Goal: Task Accomplishment & Management: Manage account settings

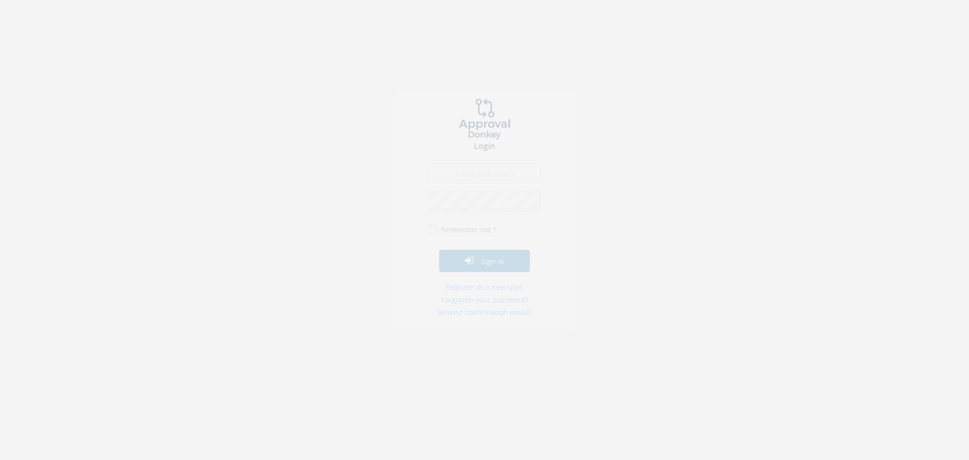
type input "ivana.boledovicova@teachforslovakia.sk"
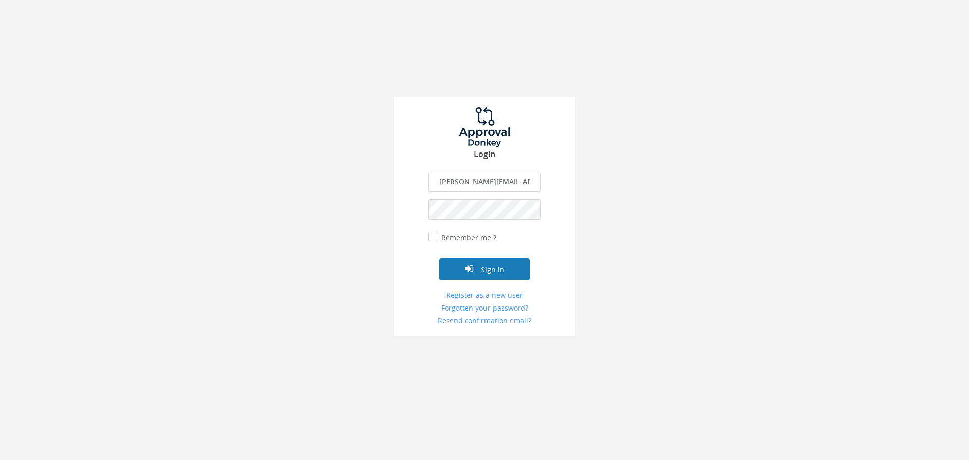
click at [491, 268] on button "Sign in" at bounding box center [484, 269] width 91 height 22
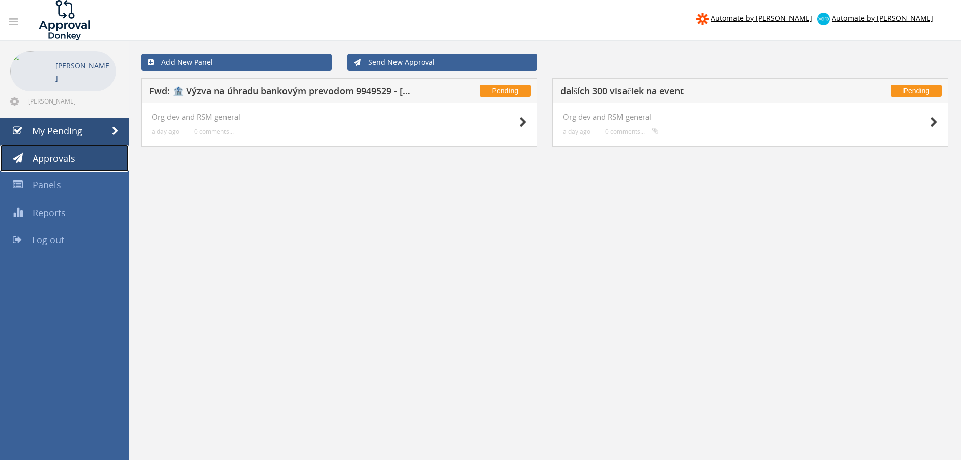
click at [63, 159] on span "Approvals" at bounding box center [54, 158] width 42 height 12
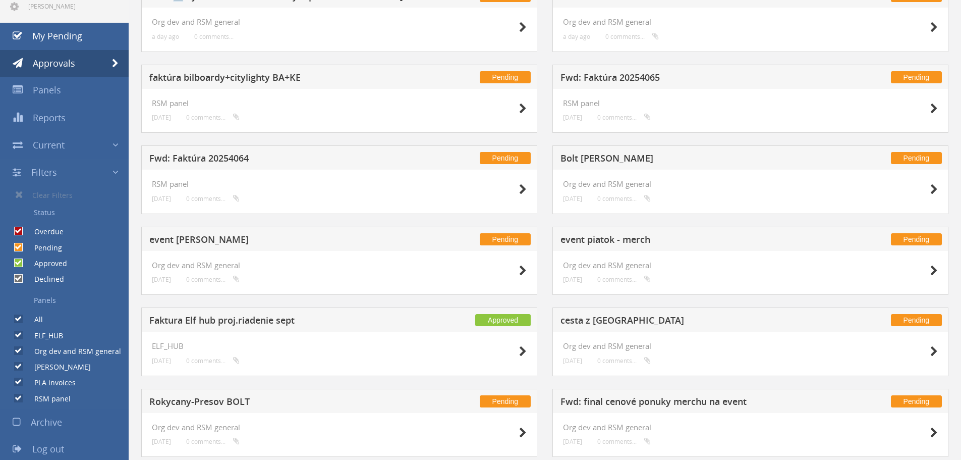
scroll to position [101, 0]
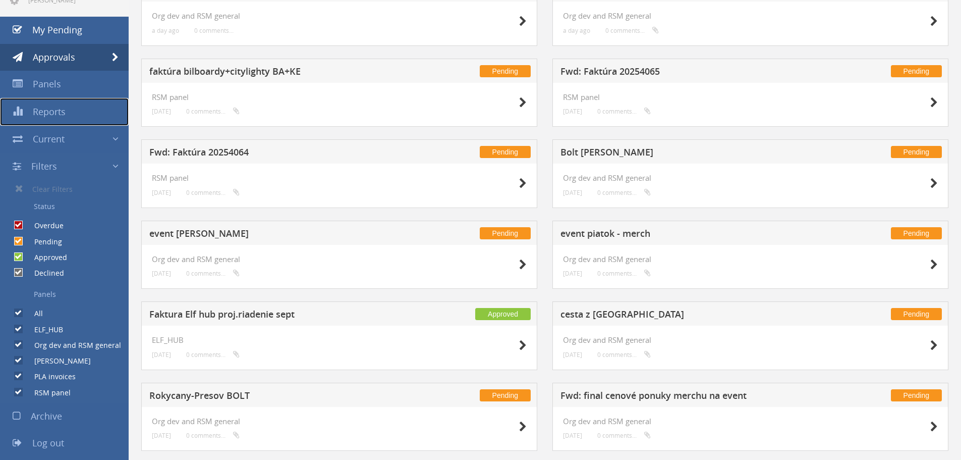
click at [61, 107] on span "Reports" at bounding box center [49, 111] width 33 height 12
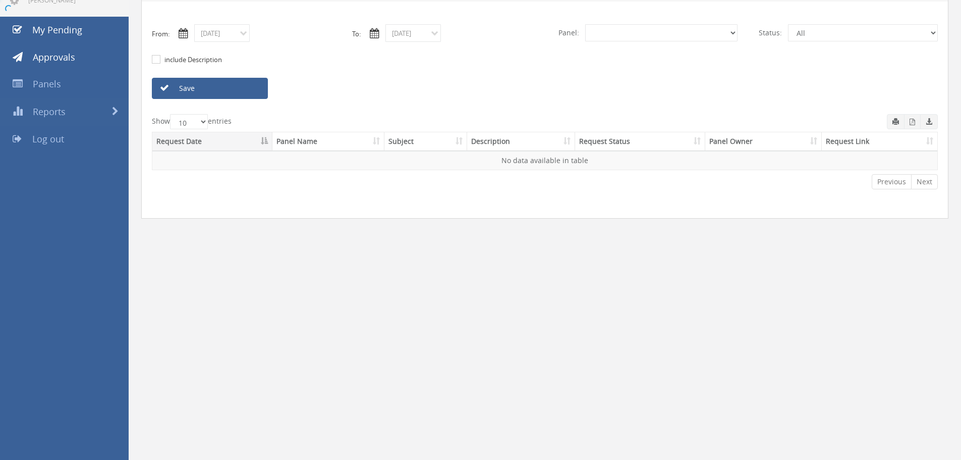
select select "number:0"
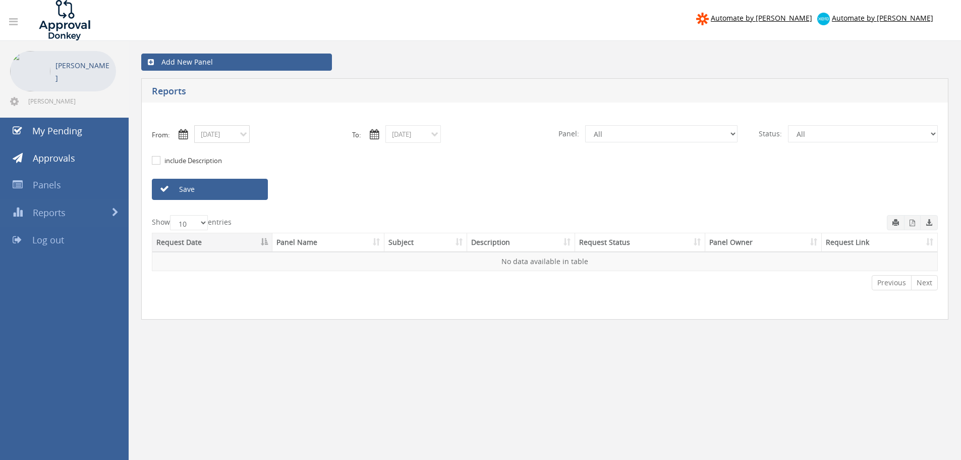
click at [242, 134] on input "10/15/2025" at bounding box center [222, 134] width 56 height 18
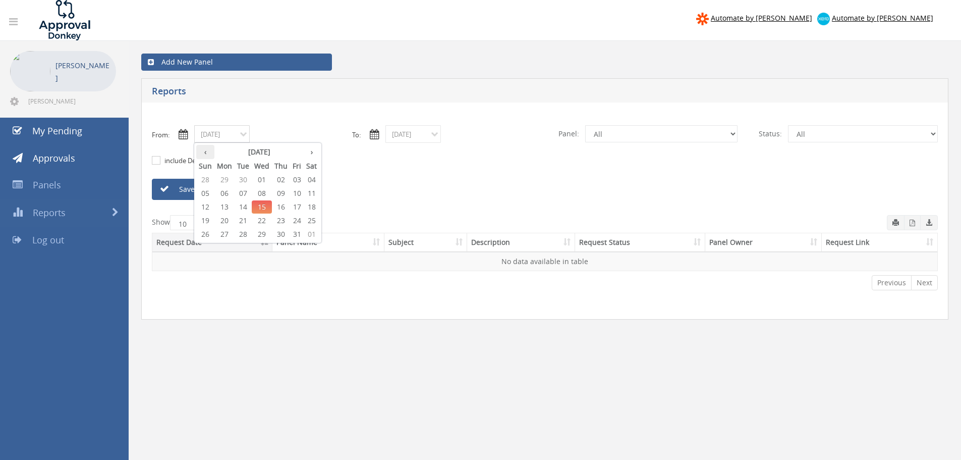
click at [203, 153] on th "‹" at bounding box center [205, 152] width 18 height 14
click at [243, 182] on span "01" at bounding box center [243, 179] width 17 height 13
type input "07/01/2025"
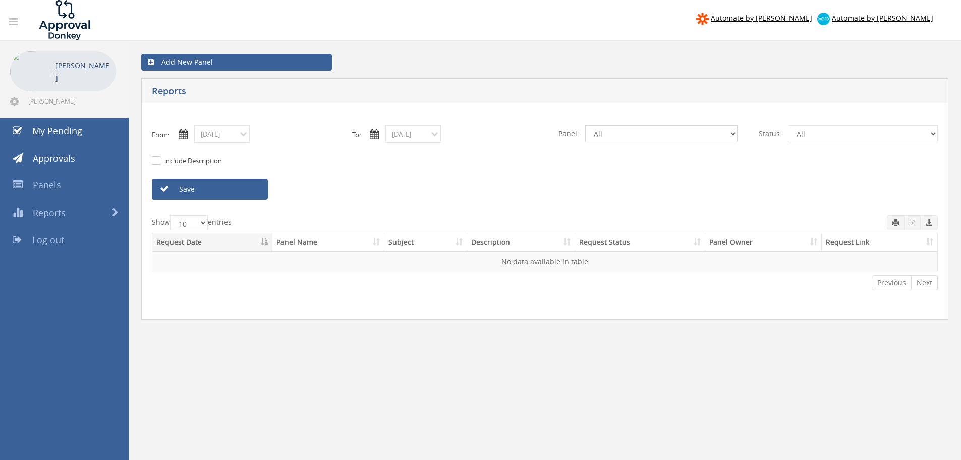
click at [692, 134] on select "All ELF_HUB Org dev and RSM general Alma Zvolen PLA invoices RSM panel" at bounding box center [661, 133] width 152 height 17
click at [54, 241] on span "Log out" at bounding box center [48, 240] width 32 height 12
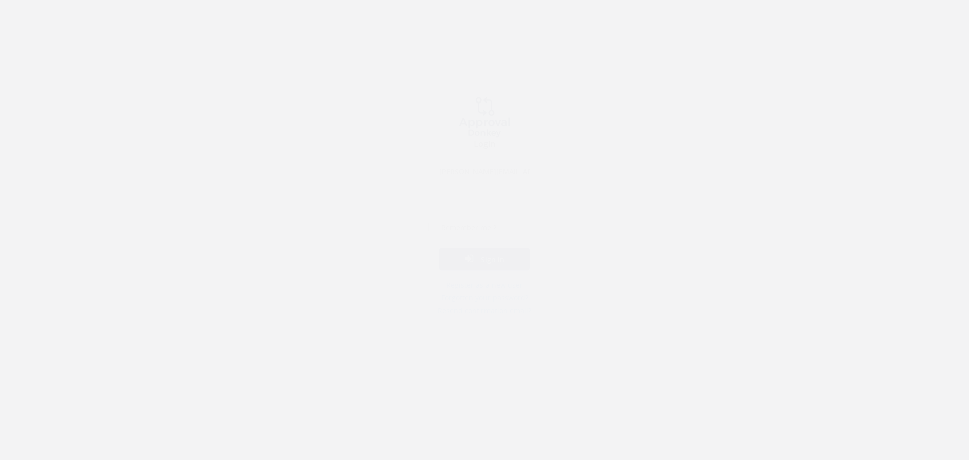
click at [479, 184] on input "ivana.boledovicova@teachforslovakia.sk" at bounding box center [484, 182] width 112 height 20
type input "[EMAIL_ADDRESS][DOMAIN_NAME]"
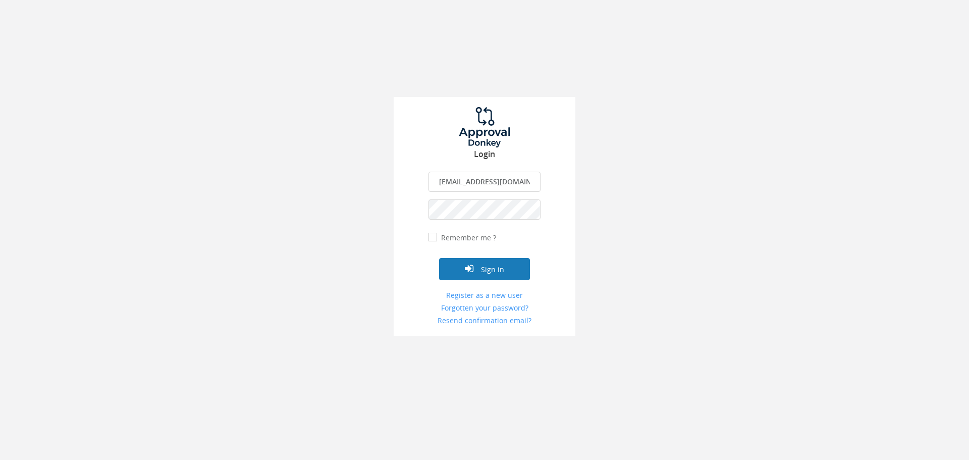
click at [464, 274] on button "Sign in" at bounding box center [484, 269] width 91 height 22
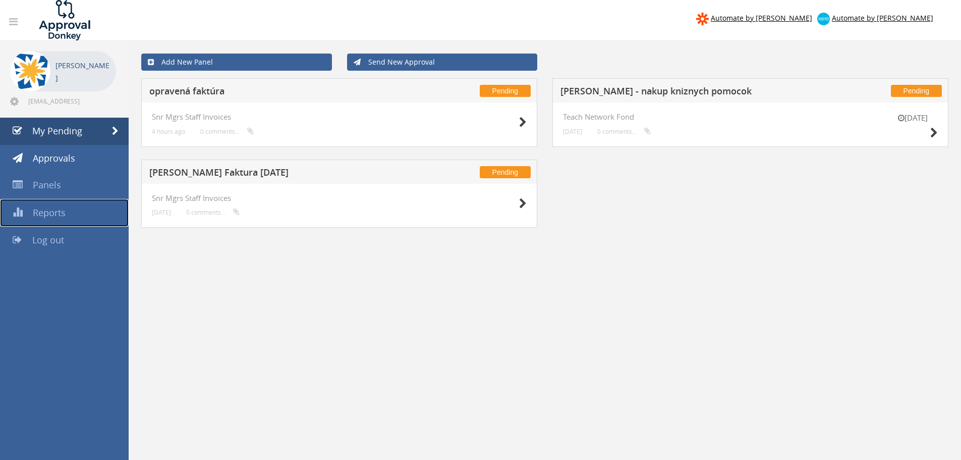
click at [51, 210] on span "Reports" at bounding box center [49, 212] width 33 height 12
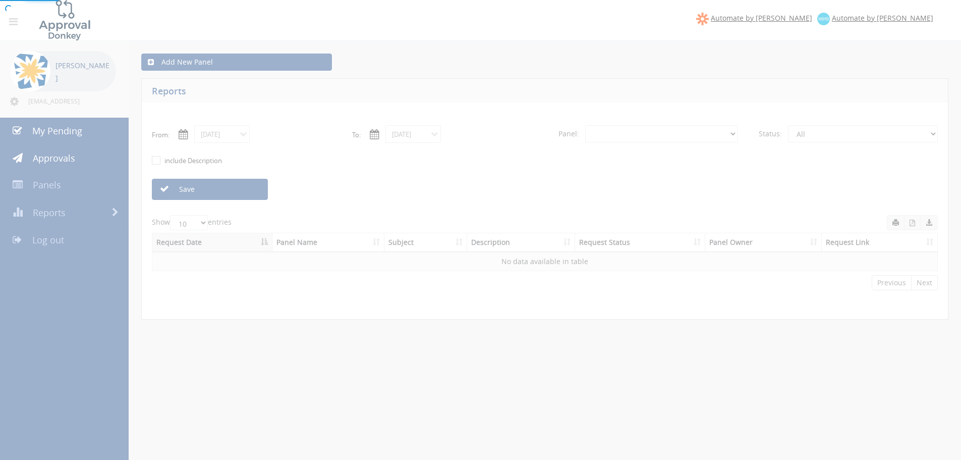
select select "number:0"
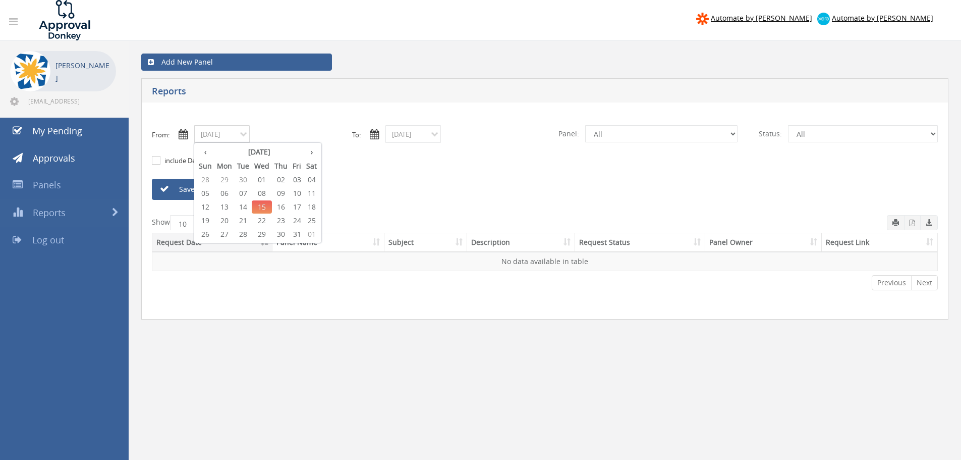
click at [225, 131] on input "10/15/2025" at bounding box center [222, 134] width 56 height 18
click at [210, 150] on th "‹" at bounding box center [205, 152] width 18 height 14
click at [227, 183] on span "30" at bounding box center [224, 179] width 20 height 13
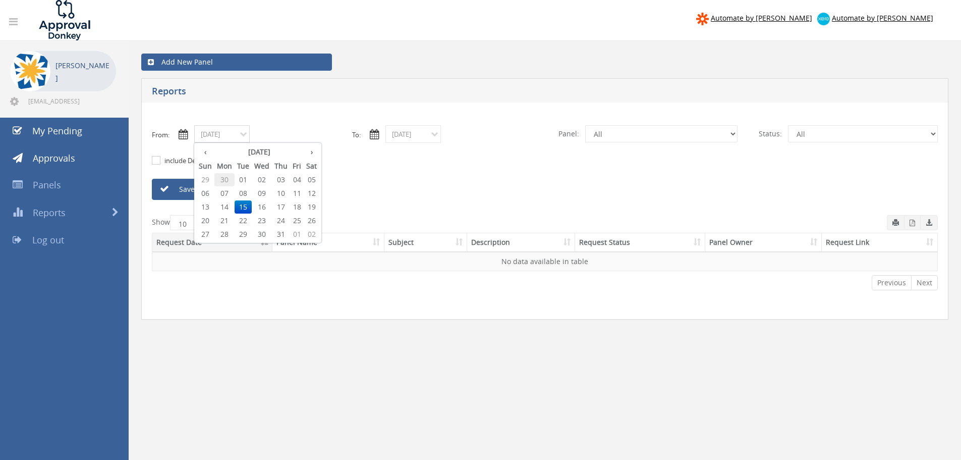
type input "06/30/2025"
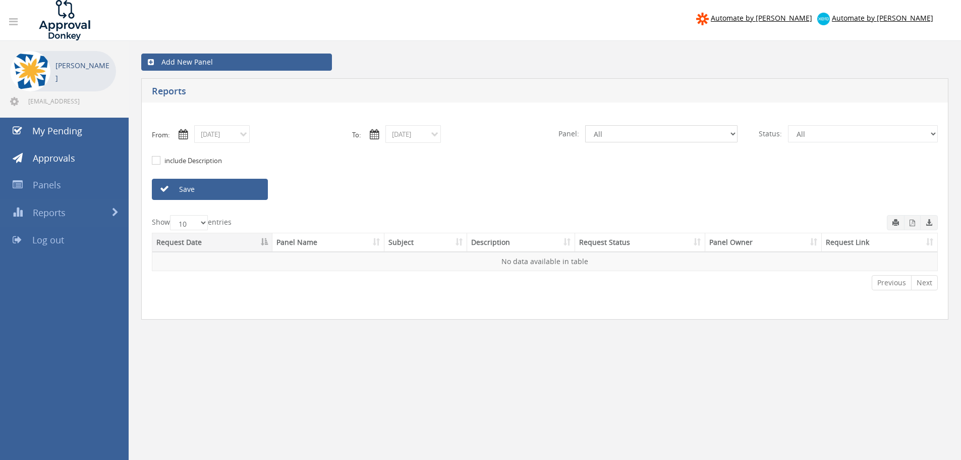
click at [616, 135] on select "All ELF_HUB MBS RSM Events Impact Pathways Teach Network Fond Org dev and RSM g…" at bounding box center [661, 133] width 152 height 17
select select "number:12814"
click at [585, 125] on select "All ELF_HUB MBS RSM Events Impact Pathways Teach Network Fond Org dev and RSM g…" at bounding box center [661, 133] width 152 height 17
click at [209, 183] on link "Save" at bounding box center [210, 189] width 116 height 21
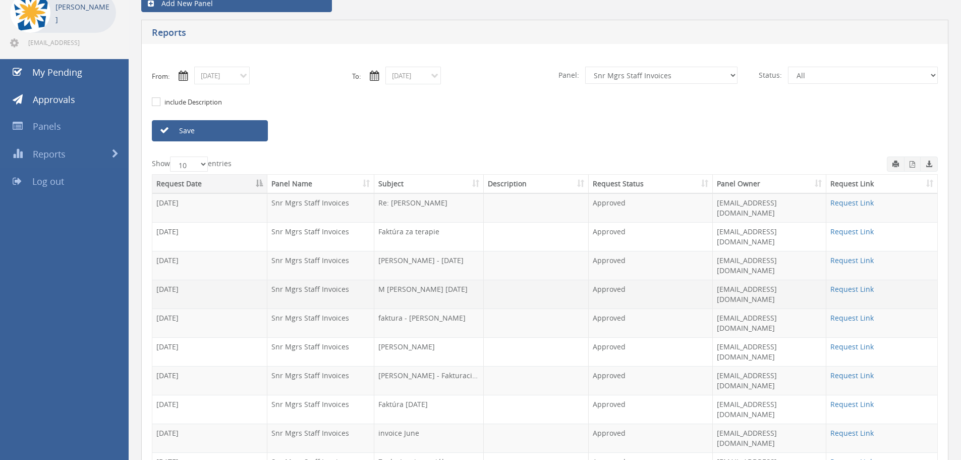
scroll to position [61, 0]
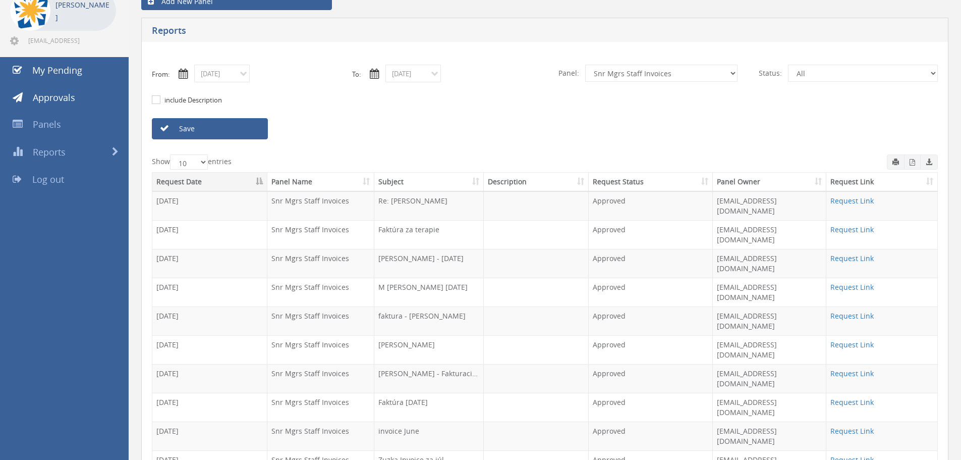
click at [463, 249] on td "Roman Faktúry Júl" at bounding box center [429, 263] width 110 height 29
click at [850, 253] on link "Request Link" at bounding box center [852, 258] width 43 height 10
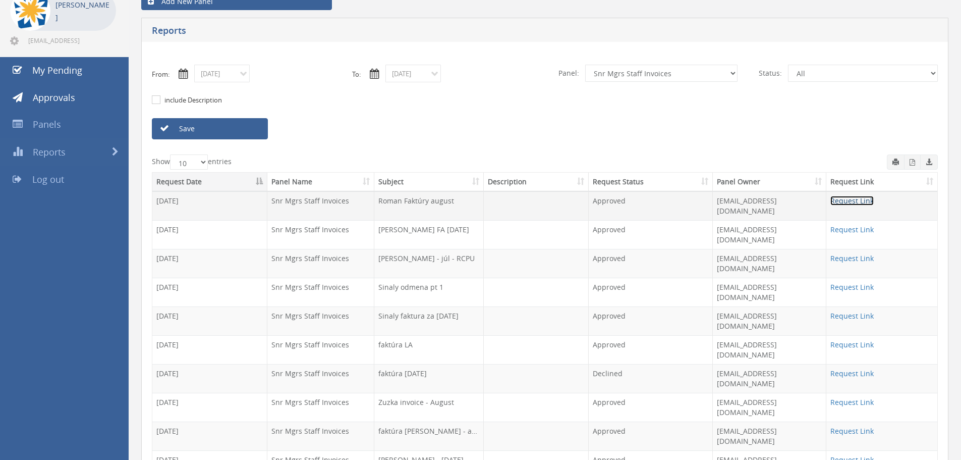
click at [850, 202] on link "Request Link" at bounding box center [852, 201] width 43 height 10
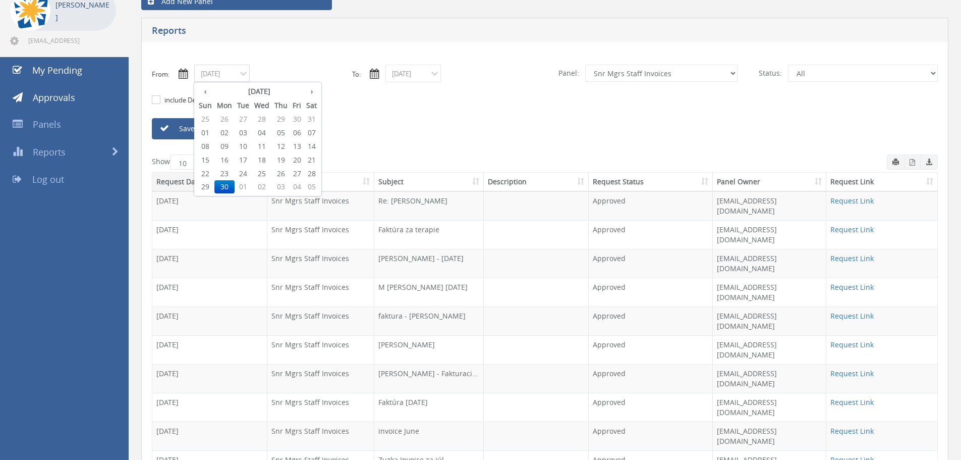
click at [242, 71] on input "06/30/2025" at bounding box center [222, 74] width 56 height 18
click at [204, 92] on th "‹" at bounding box center [205, 91] width 18 height 14
click at [235, 120] on span "01" at bounding box center [243, 119] width 17 height 13
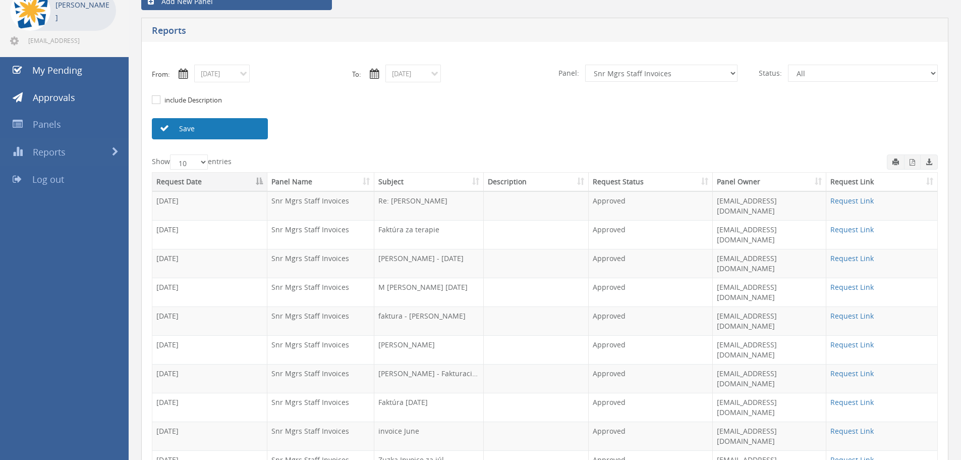
click at [192, 120] on link "Save" at bounding box center [210, 128] width 116 height 21
click at [211, 123] on link "Save" at bounding box center [210, 128] width 116 height 21
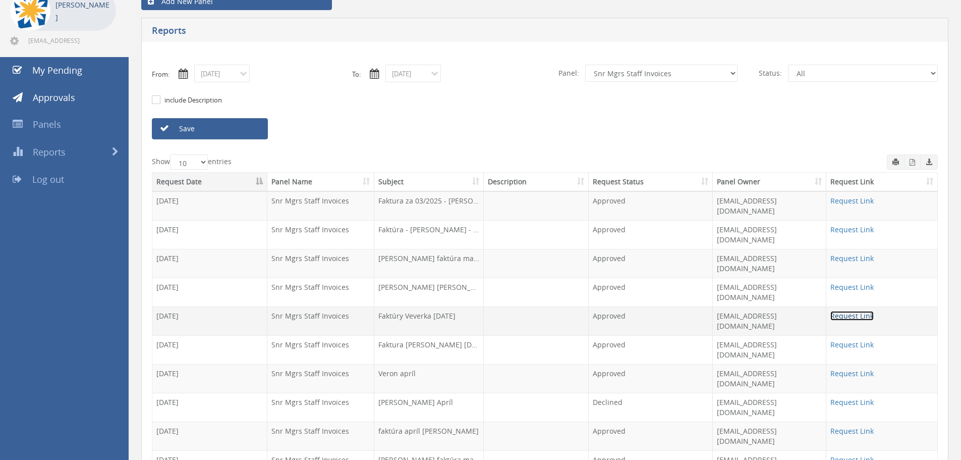
click at [853, 311] on link "Request Link" at bounding box center [852, 316] width 43 height 10
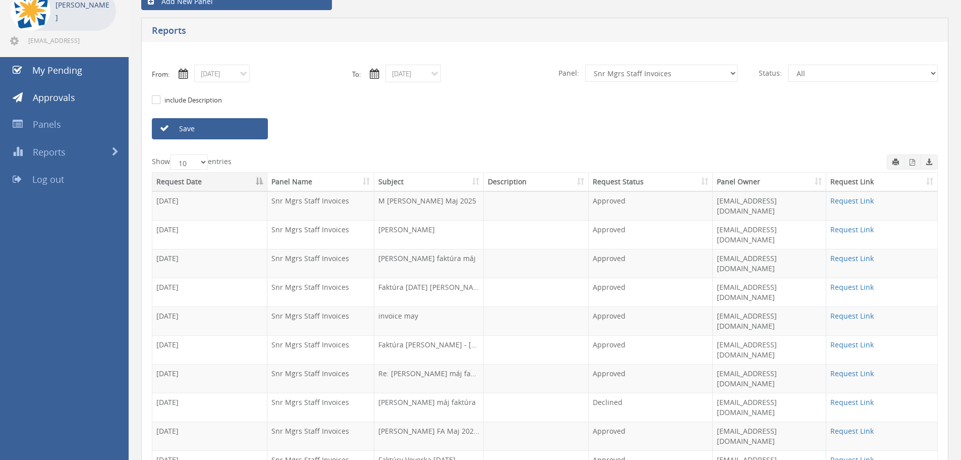
click at [857, 201] on link "Request Link" at bounding box center [852, 201] width 43 height 10
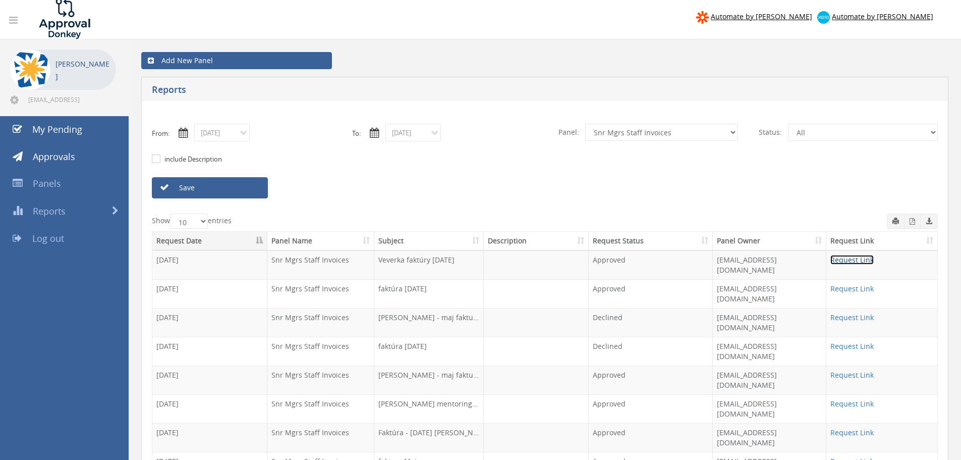
scroll to position [0, 0]
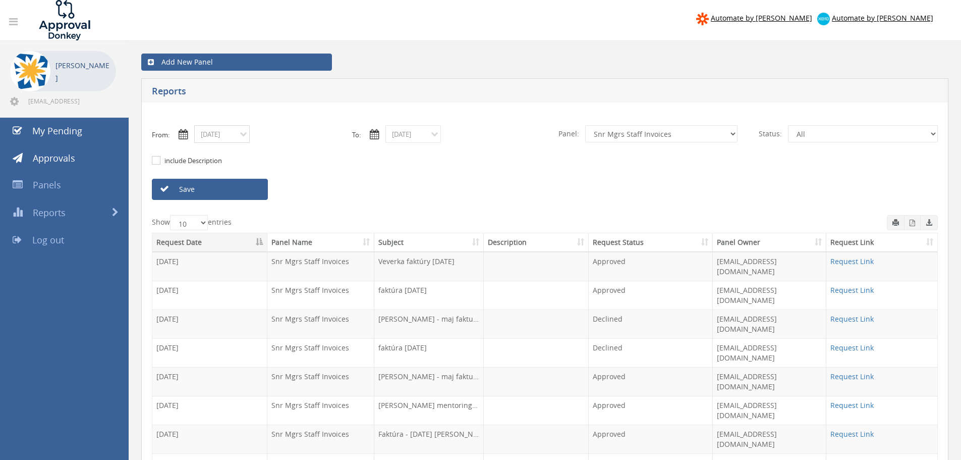
click at [233, 134] on input "04/01/2025" at bounding box center [222, 134] width 56 height 18
click at [202, 151] on th "‹" at bounding box center [205, 152] width 18 height 14
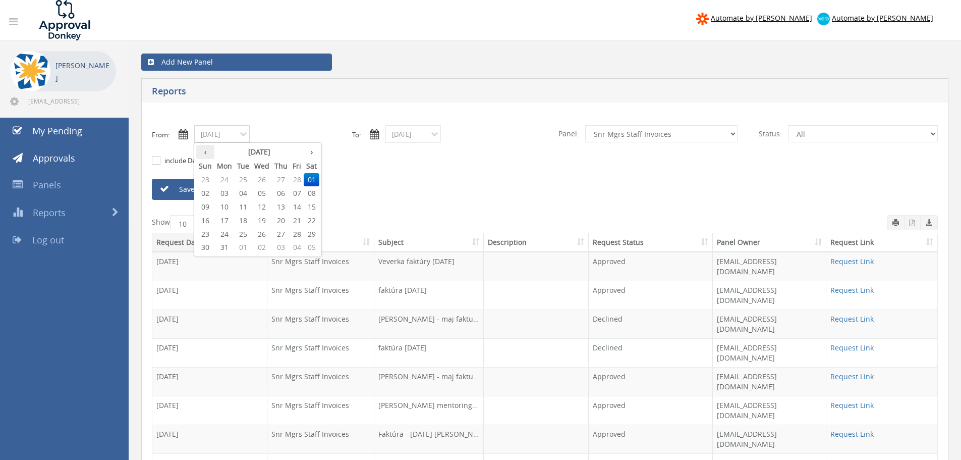
click at [202, 151] on th "‹" at bounding box center [205, 152] width 18 height 14
type input "12/01/2024"
click at [169, 191] on icon at bounding box center [164, 188] width 9 height 9
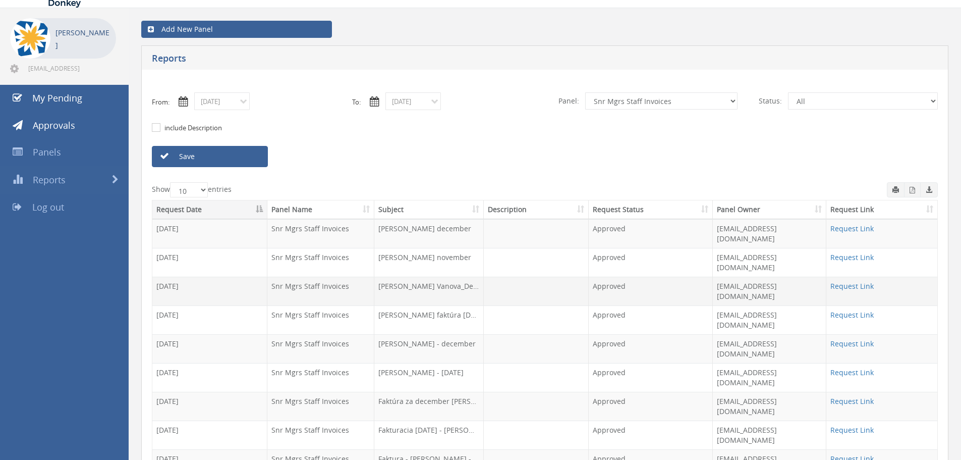
scroll to position [50, 0]
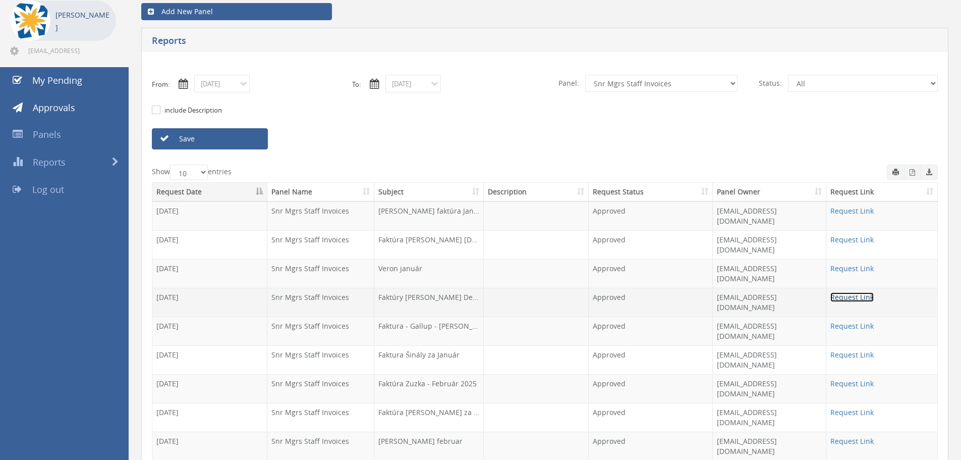
click at [854, 292] on link "Request Link" at bounding box center [852, 297] width 43 height 10
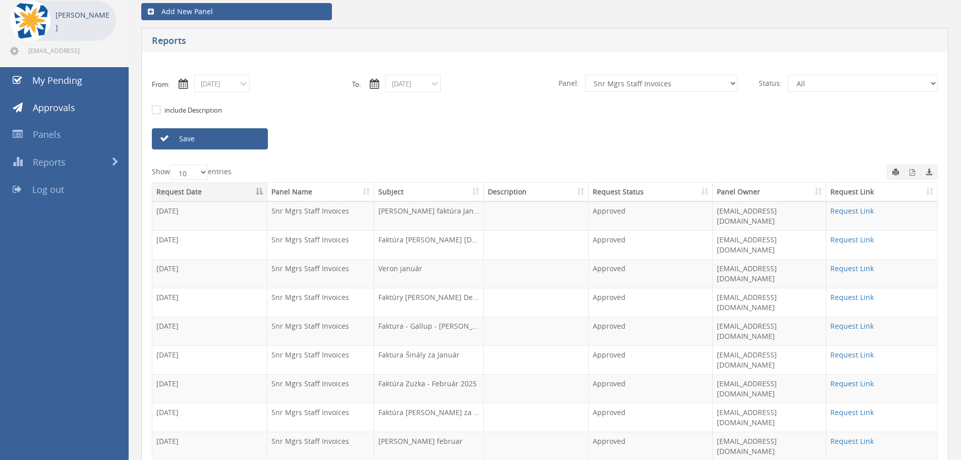
click at [44, 190] on span "Log out" at bounding box center [48, 189] width 32 height 12
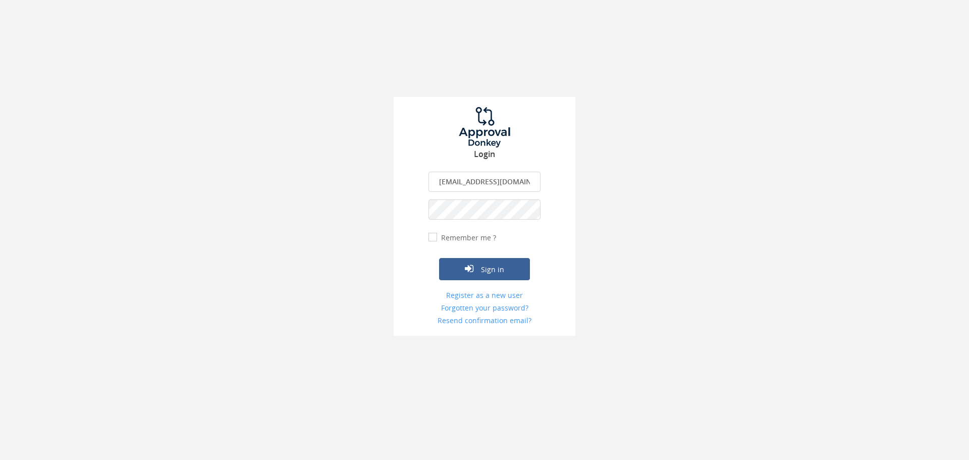
click at [467, 185] on input "[EMAIL_ADDRESS][DOMAIN_NAME]" at bounding box center [484, 182] width 112 height 20
type input "ivana.boledovicova@teachforslovakia.sk"
click at [489, 269] on button "Sign in" at bounding box center [484, 269] width 91 height 22
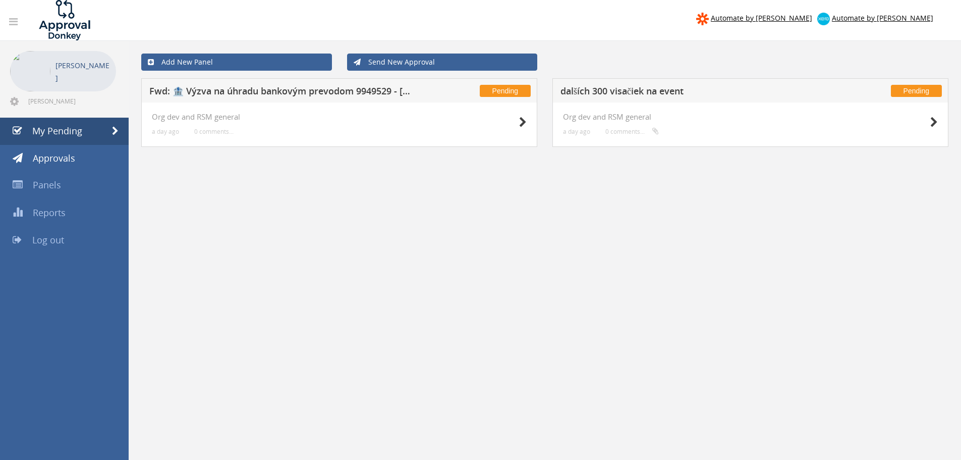
click at [254, 94] on h5 "Fwd: 🏦 Výzva na úhradu bankovým prevodom 9949529 - Plotbase.sk" at bounding box center [282, 92] width 266 height 13
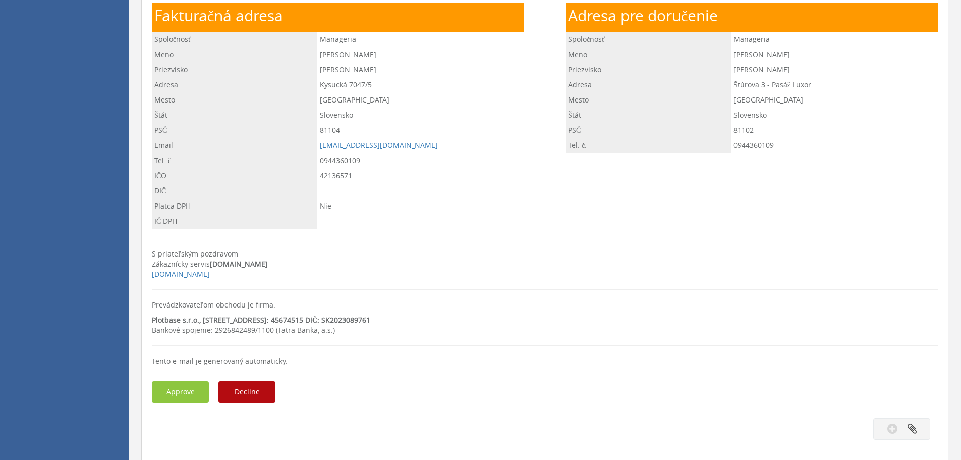
scroll to position [606, 0]
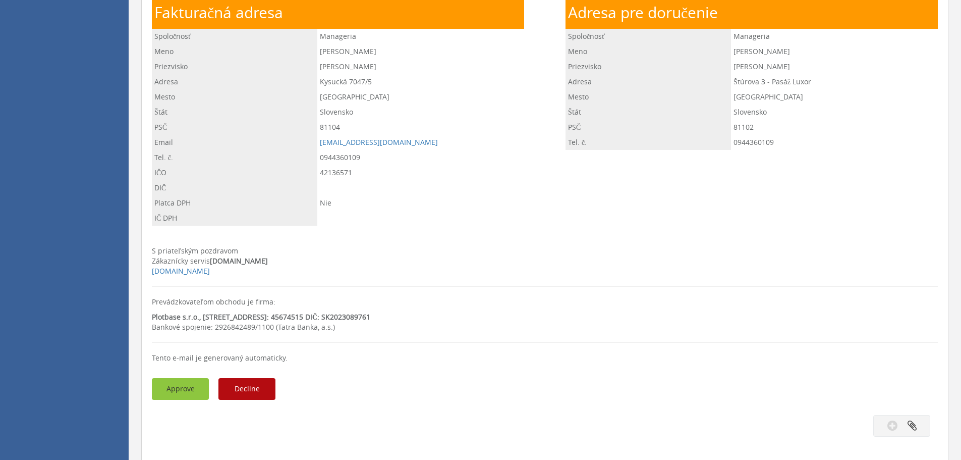
click at [175, 384] on button "Approve" at bounding box center [180, 389] width 57 height 22
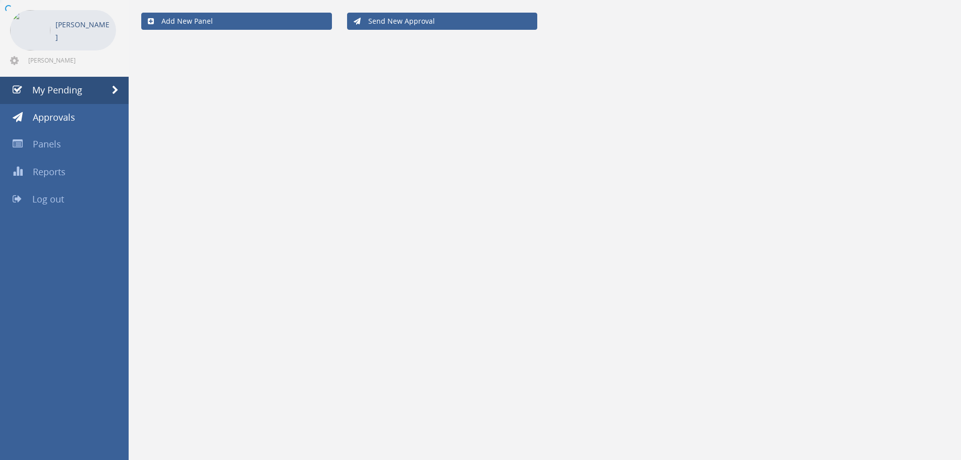
scroll to position [41, 0]
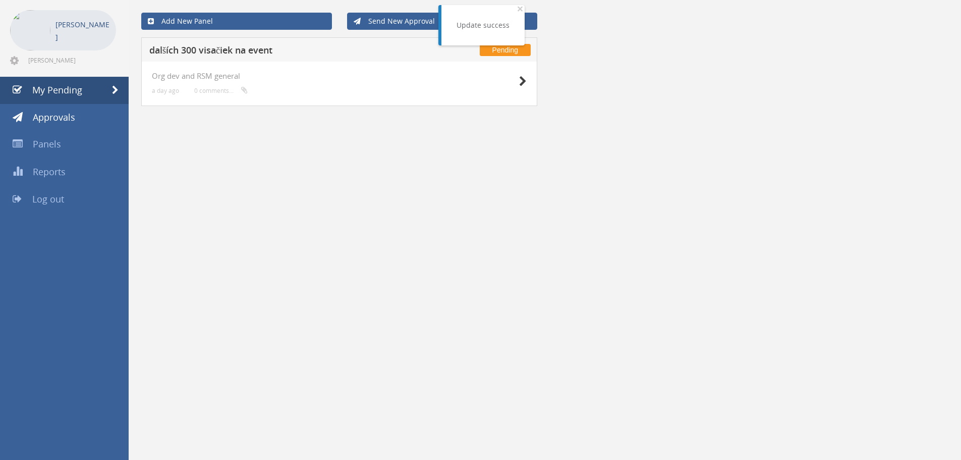
click at [233, 51] on h5 "dalších 300 visačiek na event" at bounding box center [282, 51] width 266 height 13
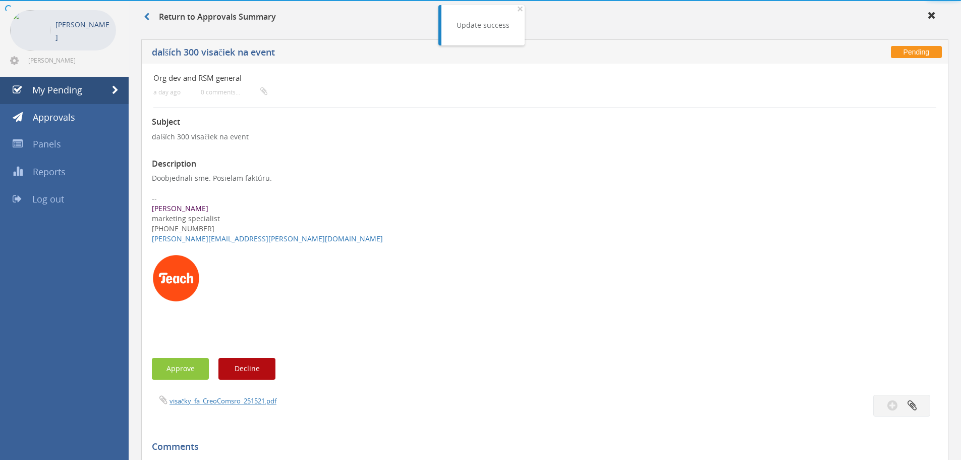
scroll to position [381, 0]
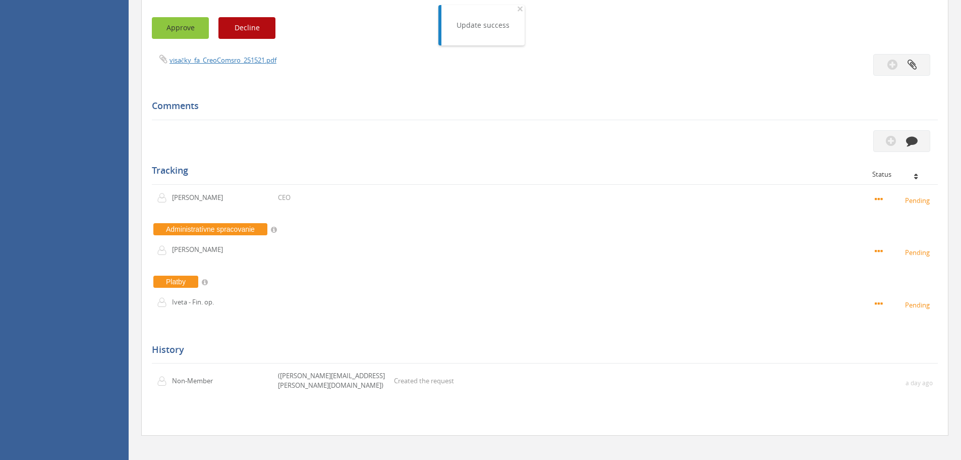
click at [180, 33] on button "Approve" at bounding box center [180, 28] width 57 height 22
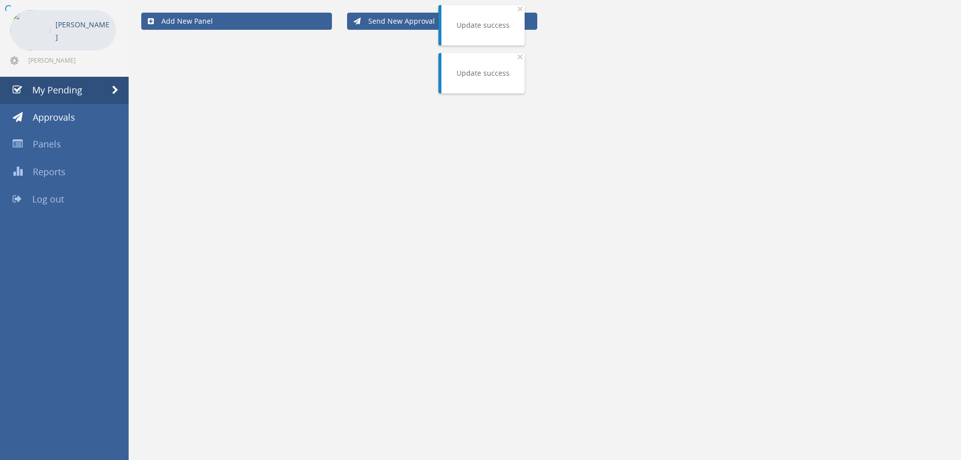
scroll to position [41, 0]
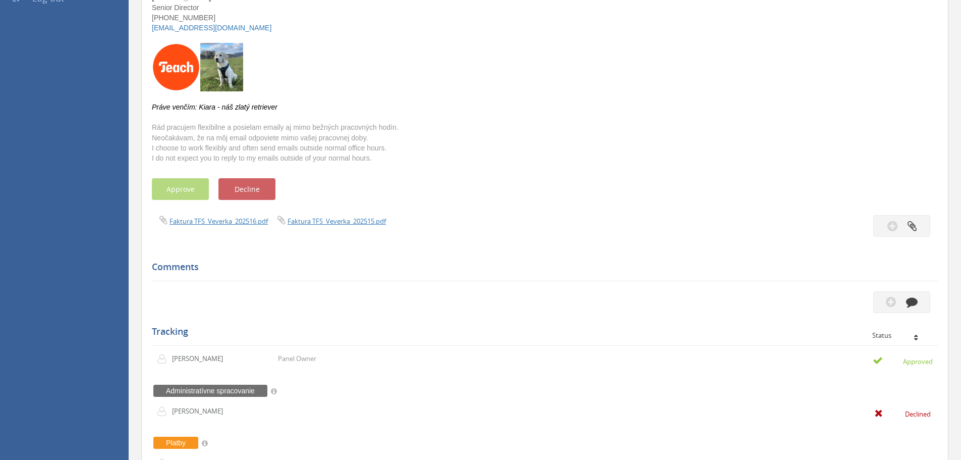
scroll to position [10, 0]
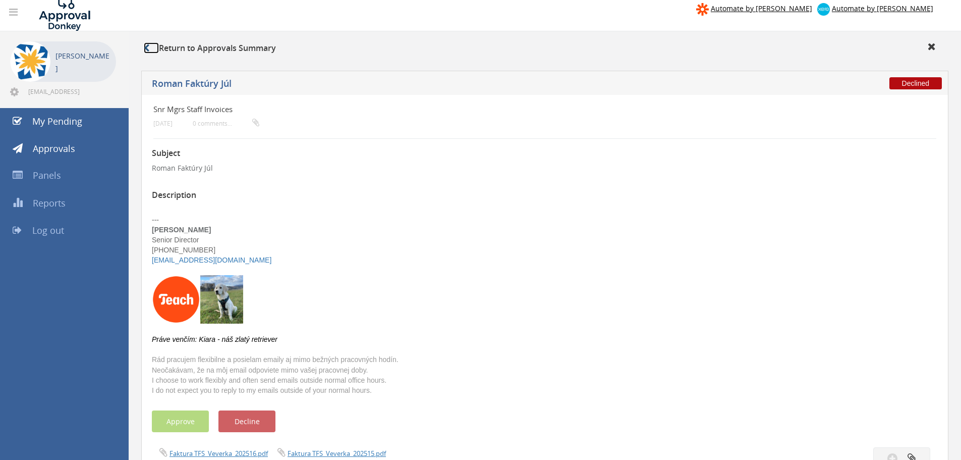
click at [146, 51] on icon at bounding box center [147, 48] width 6 height 8
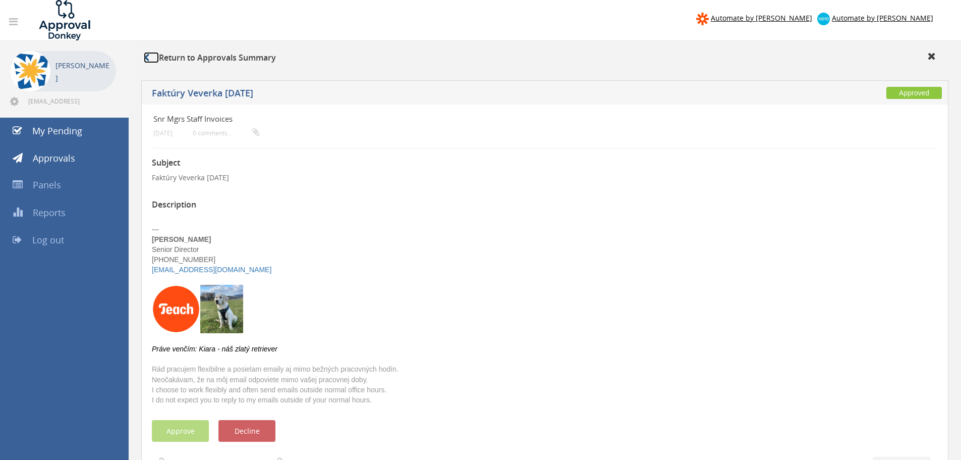
click at [149, 63] on link at bounding box center [151, 57] width 15 height 11
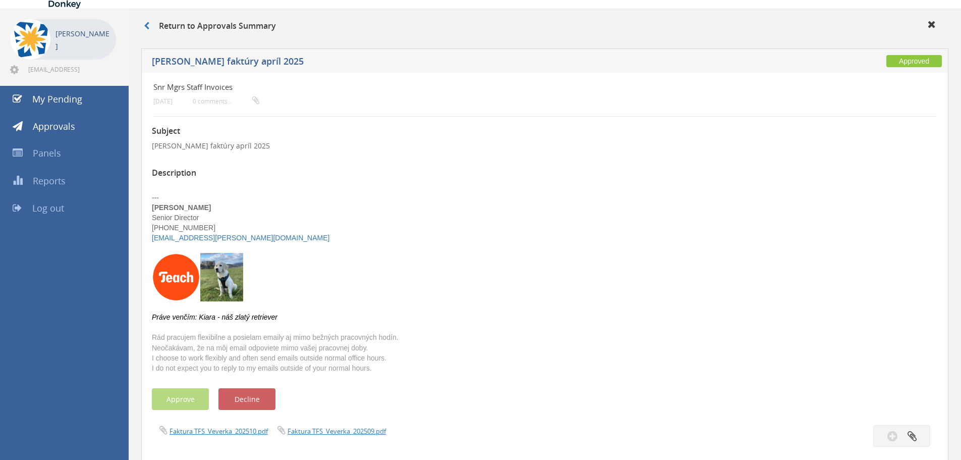
scroll to position [151, 0]
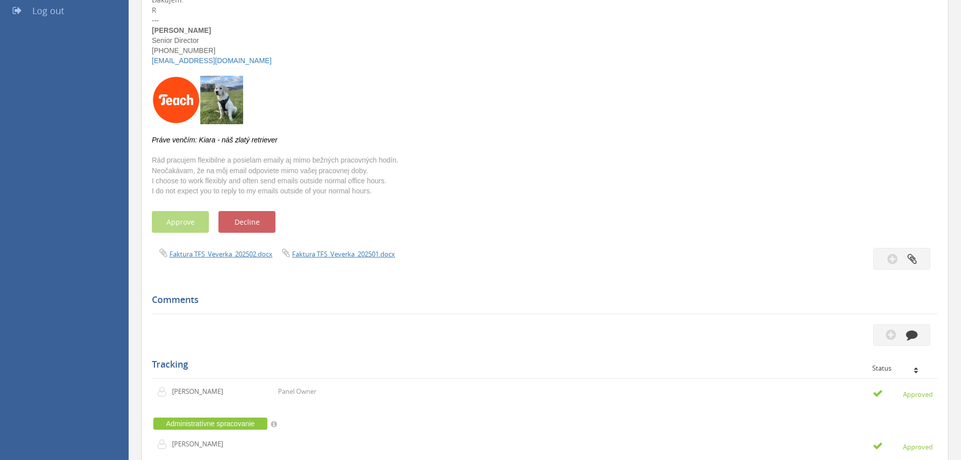
scroll to position [252, 0]
